Goal: Task Accomplishment & Management: Complete application form

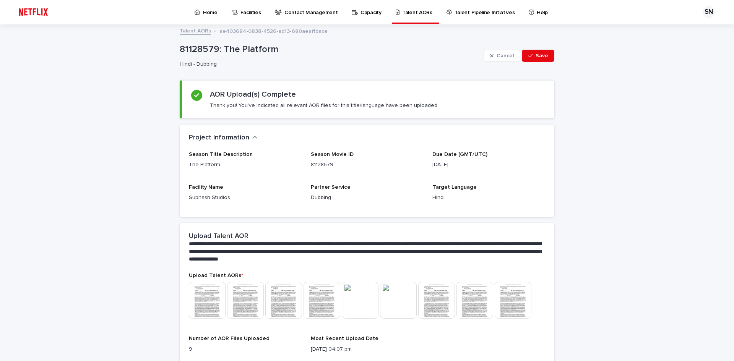
click at [203, 11] on p "Home" at bounding box center [210, 8] width 15 height 16
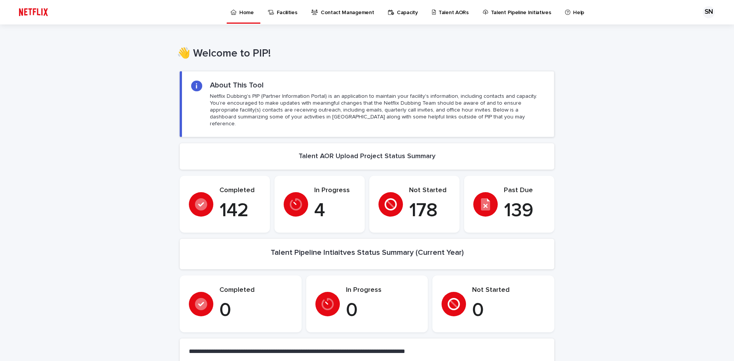
click at [444, 13] on p "Talent AORs" at bounding box center [453, 8] width 30 height 16
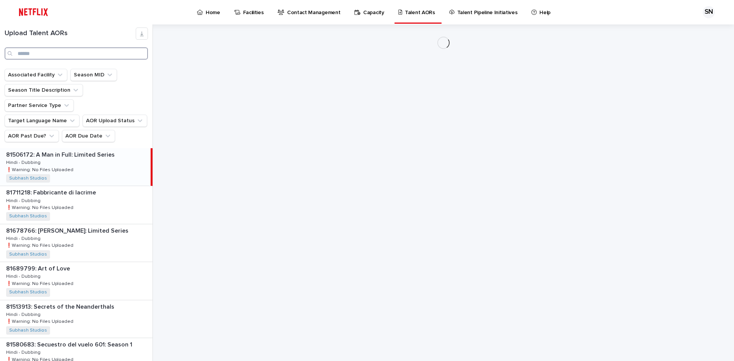
click at [62, 53] on input "Search" at bounding box center [76, 53] width 143 height 12
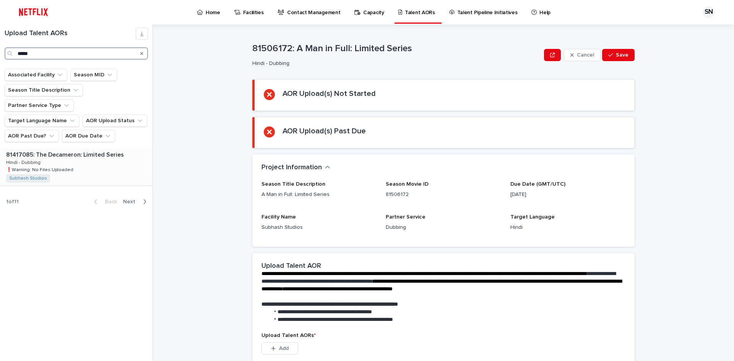
type input "*****"
click at [52, 150] on p "81417085: The Decameron: Limited Series" at bounding box center [65, 154] width 119 height 9
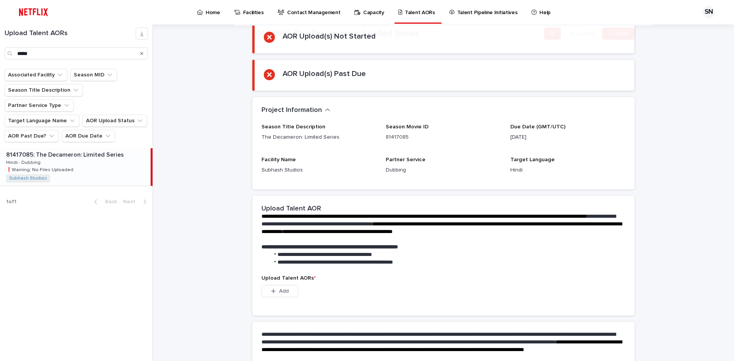
scroll to position [115, 0]
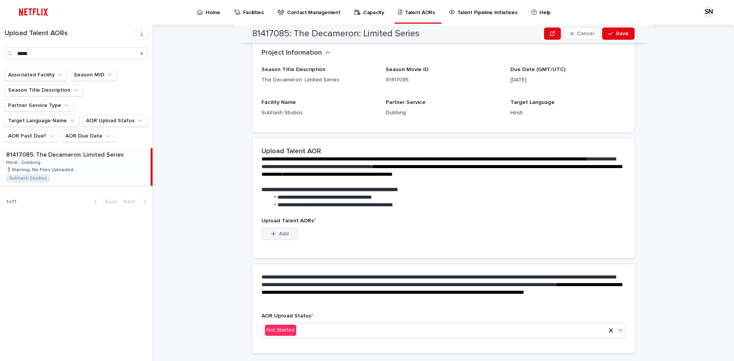
click at [279, 233] on span "Add" at bounding box center [284, 233] width 10 height 5
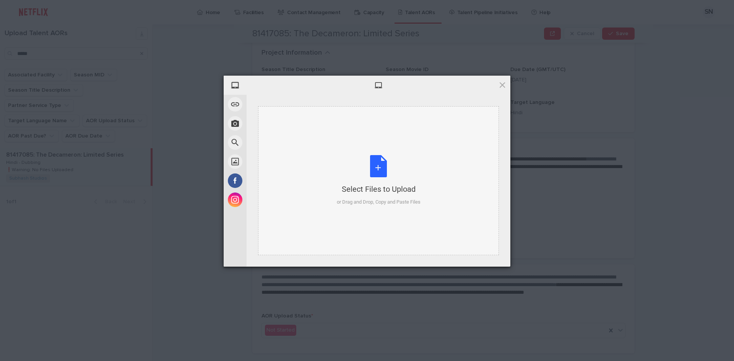
click at [386, 176] on div "Select Files to Upload or Drag and Drop, Copy and Paste Files" at bounding box center [379, 180] width 84 height 51
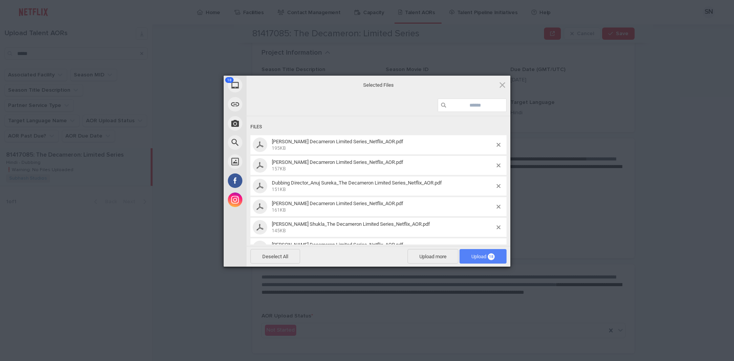
click at [475, 258] on span "Upload 18" at bounding box center [482, 257] width 23 height 6
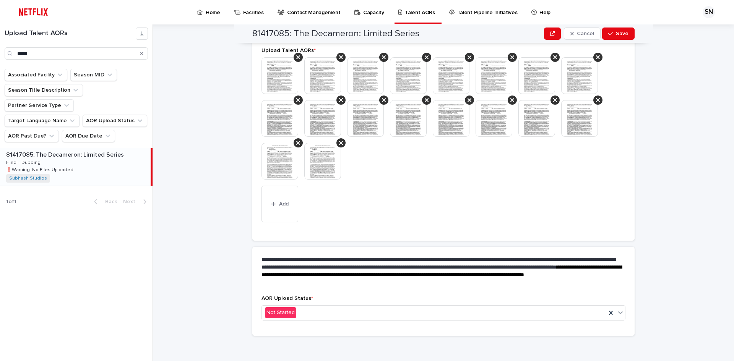
scroll to position [250, 0]
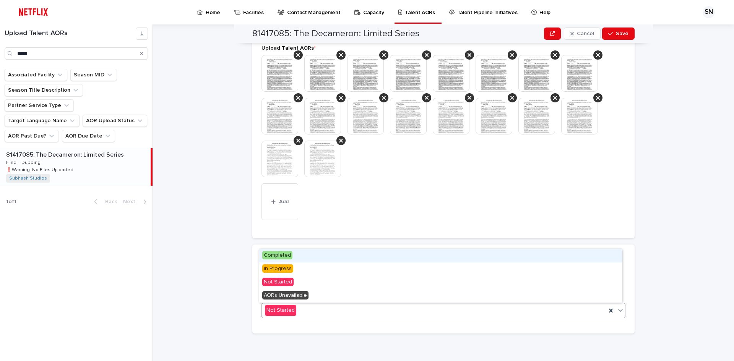
click at [315, 307] on div "Not Started" at bounding box center [434, 310] width 344 height 13
click at [313, 258] on div "Completed" at bounding box center [440, 255] width 363 height 13
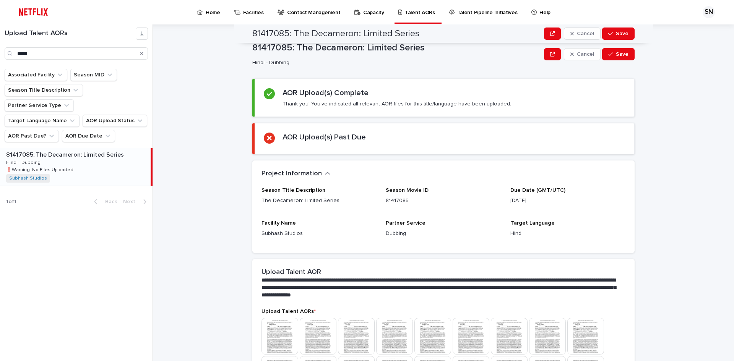
scroll to position [0, 0]
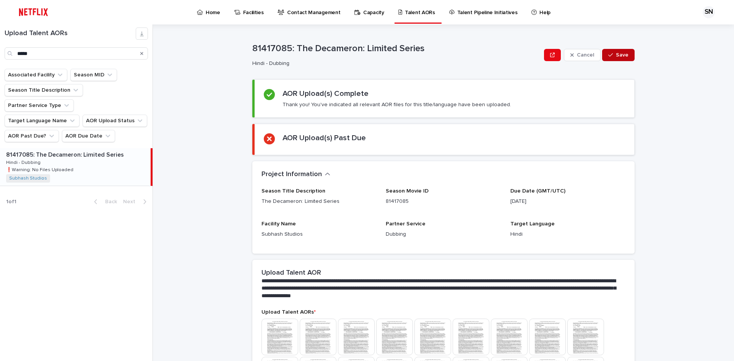
click at [628, 53] on button "Save" at bounding box center [618, 55] width 32 height 12
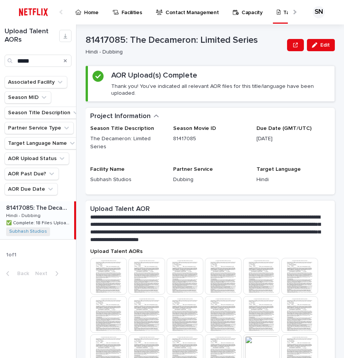
click at [174, 235] on p "**********" at bounding box center [205, 229] width 231 height 31
